Goal: Check status: Check status

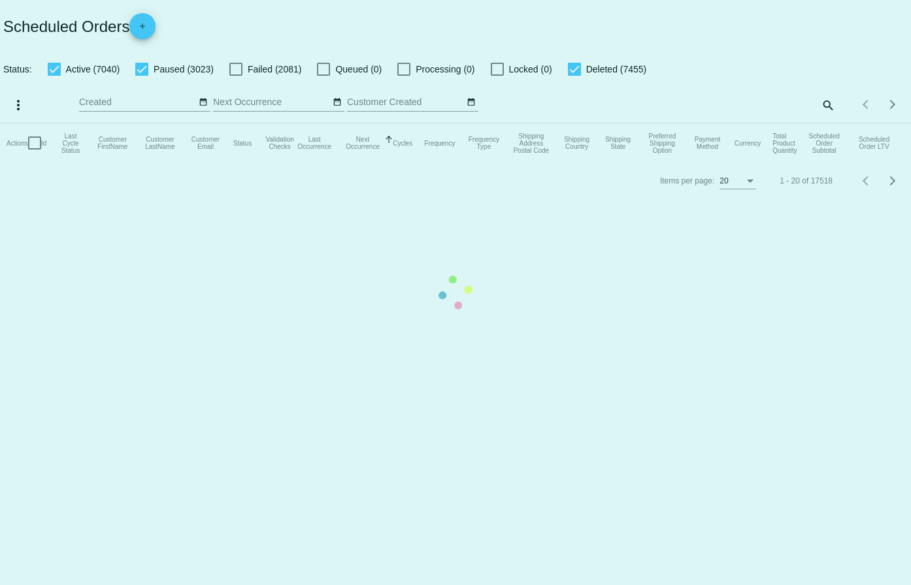
click at [824, 123] on mat-table "Actions Id Last Cycle Status Customer FirstName Customer LastName Customer Emai…" at bounding box center [455, 142] width 911 height 39
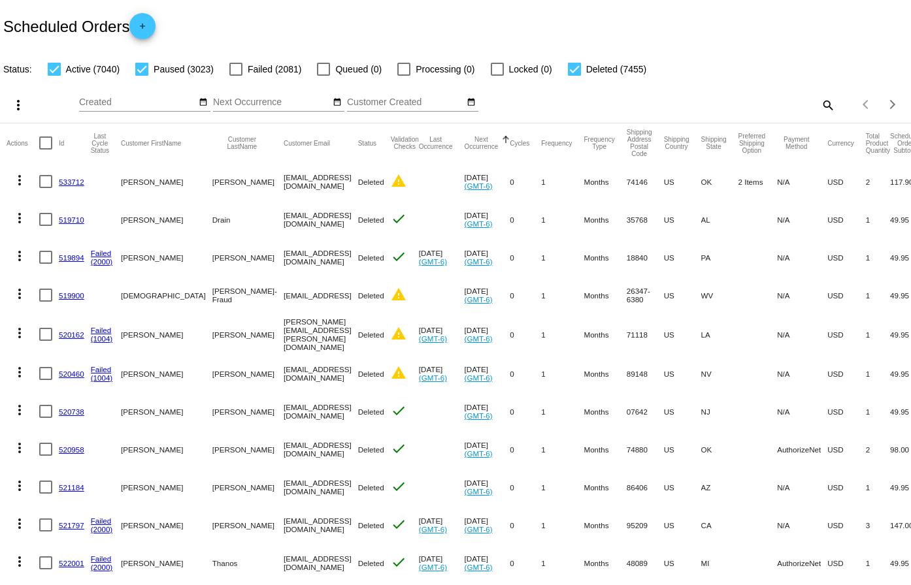
click at [824, 103] on mat-icon "search" at bounding box center [827, 105] width 16 height 20
drag, startPoint x: 696, startPoint y: 89, endPoint x: 668, endPoint y: 99, distance: 30.0
click at [668, 99] on input "Search" at bounding box center [721, 102] width 227 height 10
paste input "895451"
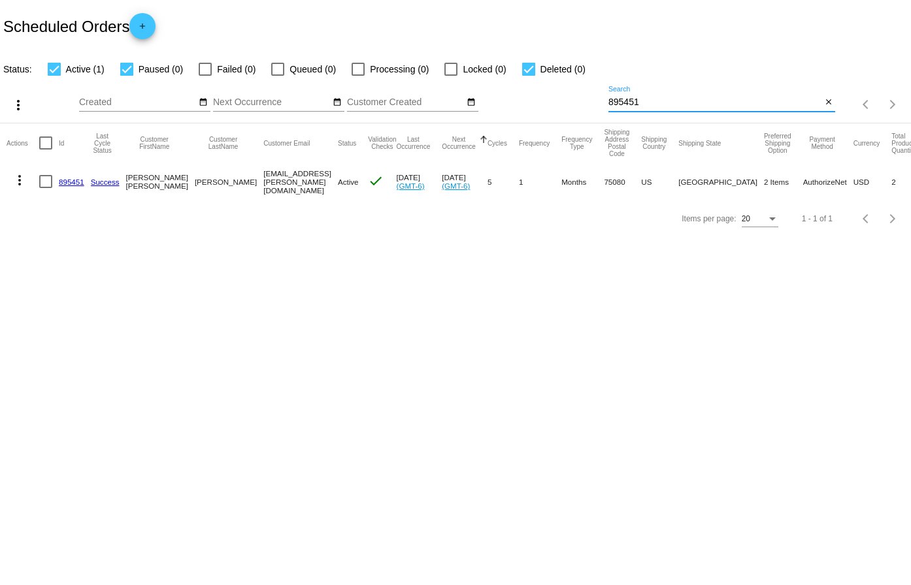
type input "895451"
click at [67, 184] on link "895451" at bounding box center [71, 182] width 25 height 8
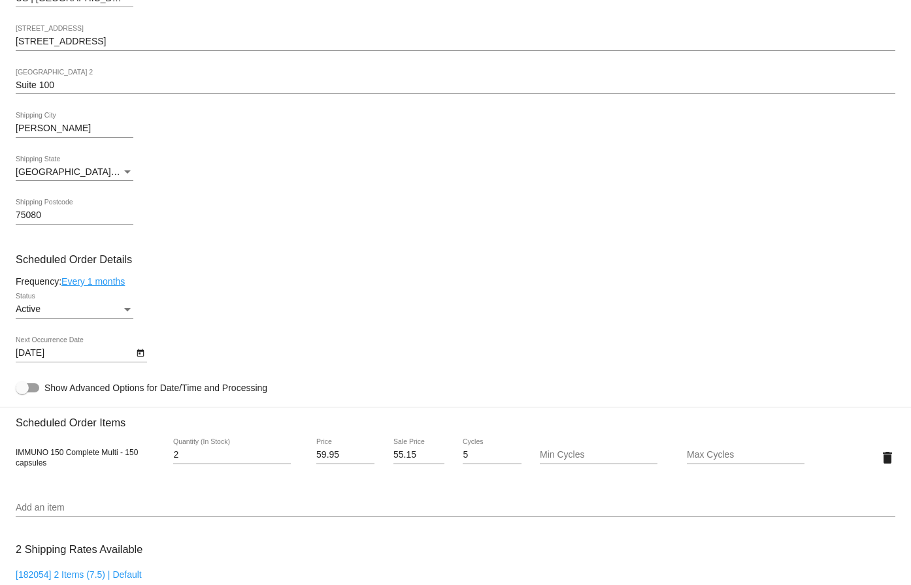
scroll to position [653, 0]
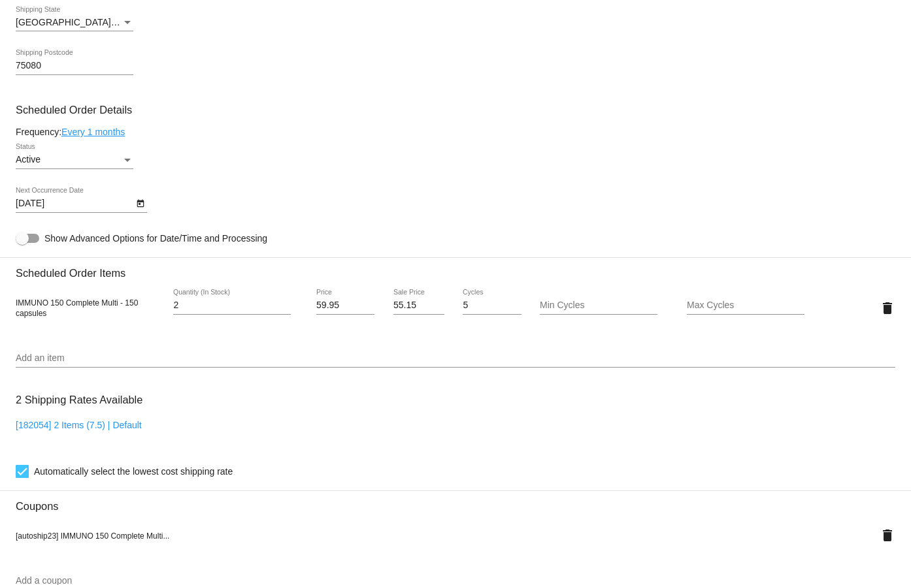
click at [142, 204] on icon "Open calendar" at bounding box center [140, 204] width 9 height 16
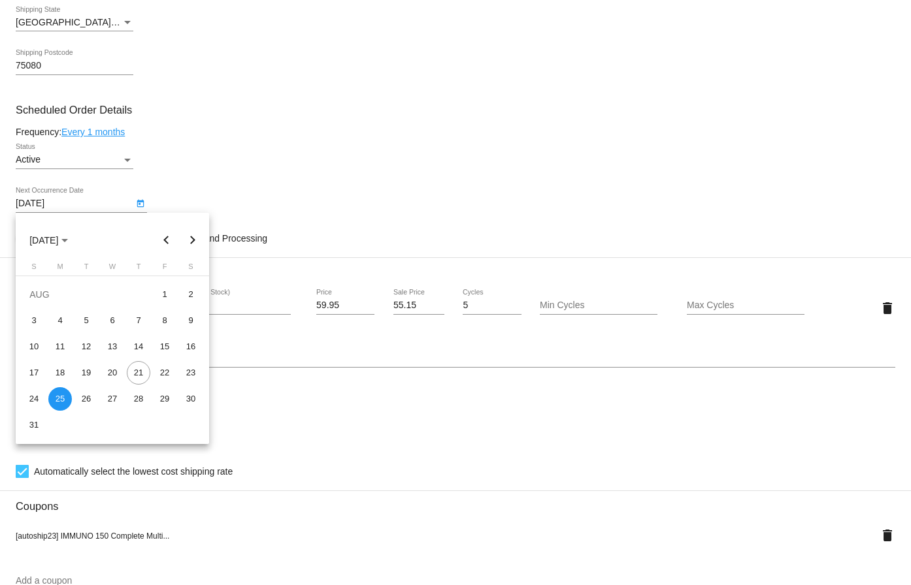
click at [189, 236] on button "Next month" at bounding box center [193, 240] width 26 height 26
click at [189, 237] on button "Next month" at bounding box center [193, 240] width 26 height 26
click at [187, 370] on div "25" at bounding box center [191, 373] width 24 height 24
type input "[DATE]"
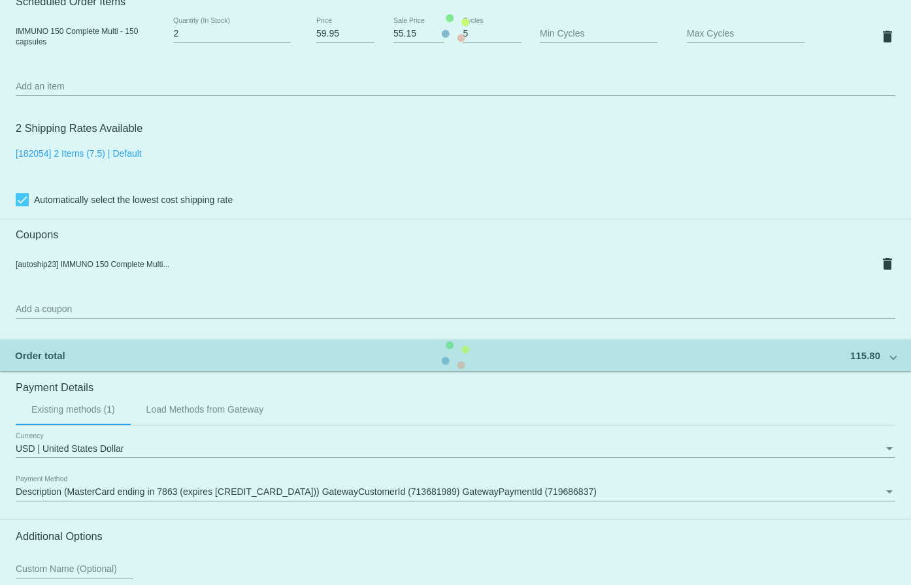
scroll to position [1044, 0]
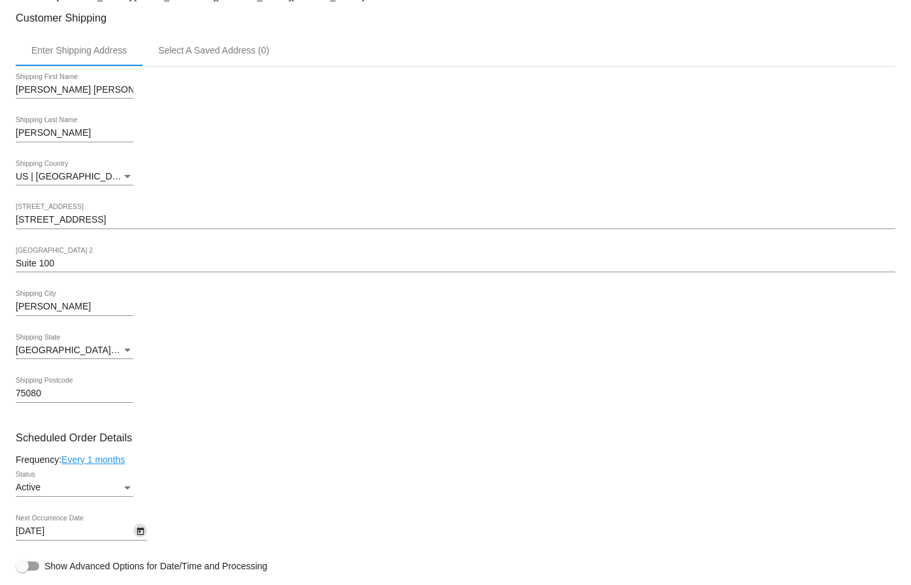
scroll to position [0, 0]
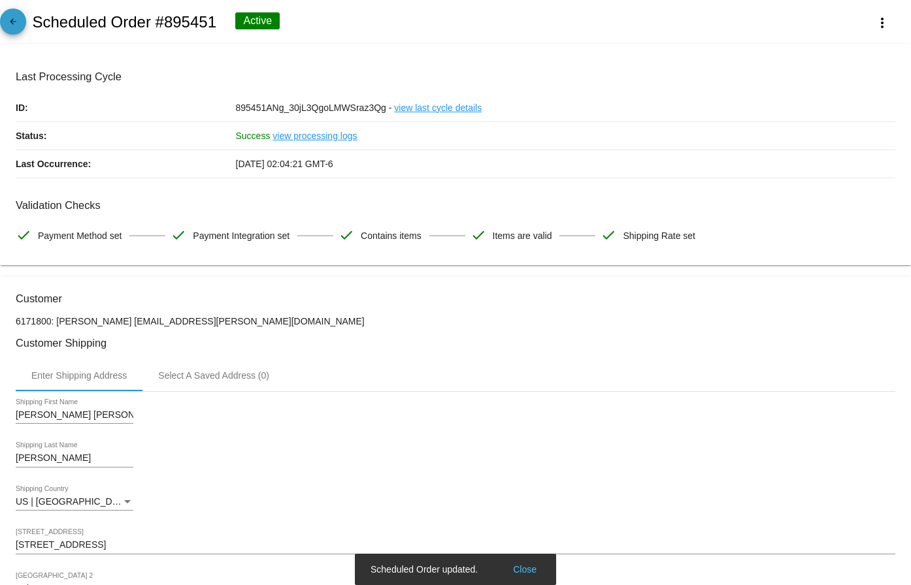
click at [12, 8] on span "arrow_back" at bounding box center [13, 24] width 16 height 32
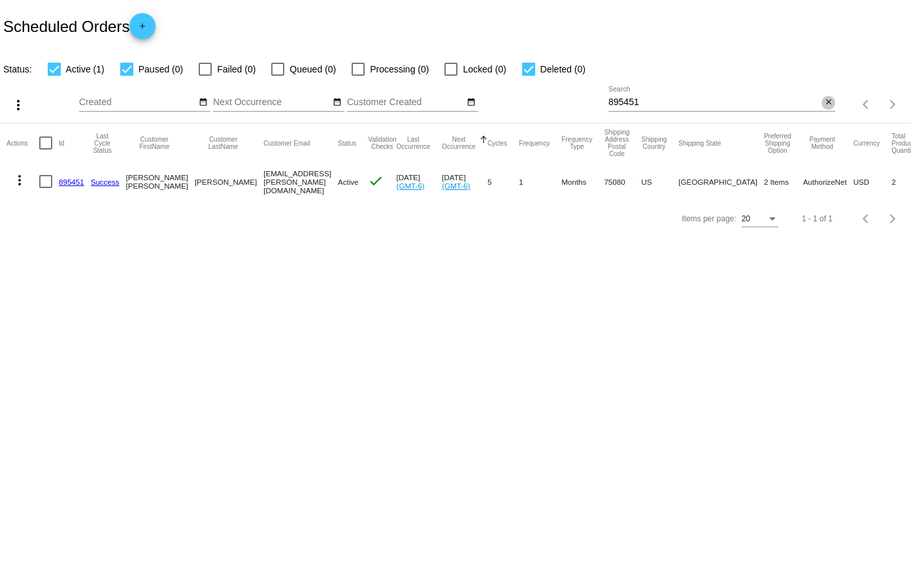
click at [824, 104] on mat-icon "close" at bounding box center [828, 102] width 9 height 10
